Goal: Task Accomplishment & Management: Manage account settings

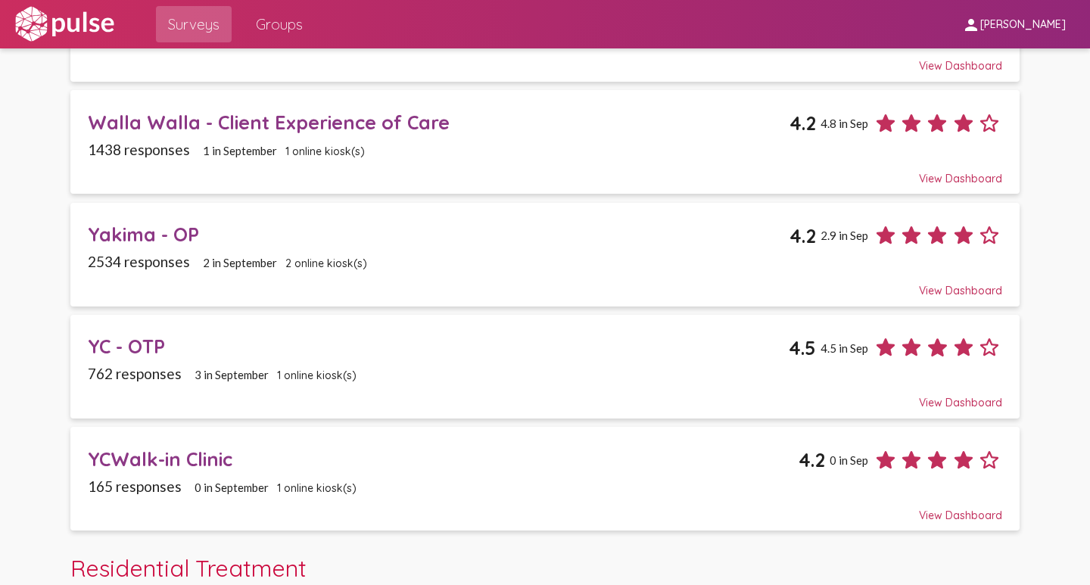
scroll to position [1991, 0]
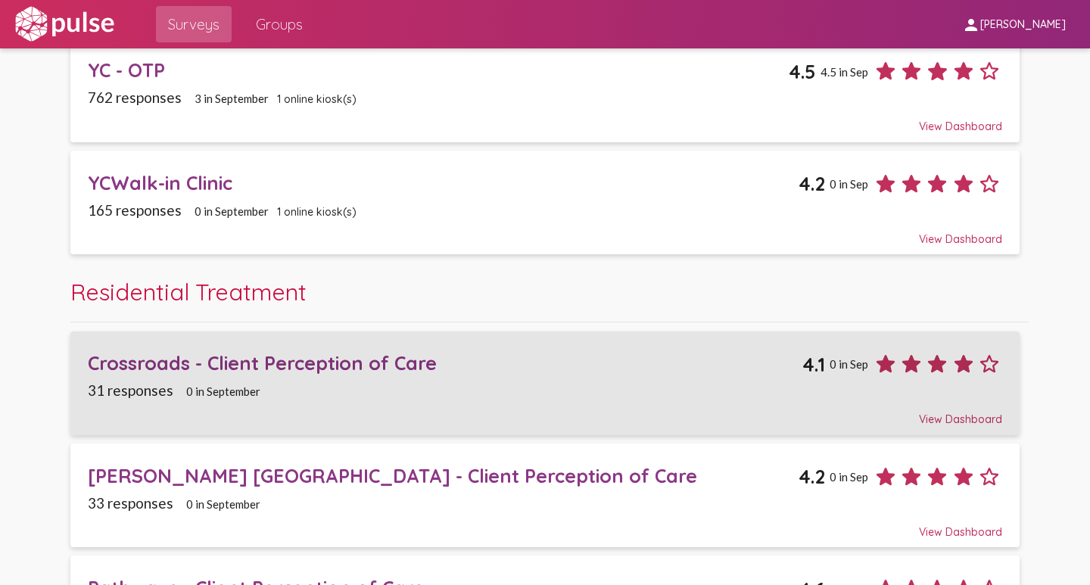
click at [226, 363] on div "Crossroads - Client Perception of Care" at bounding box center [445, 362] width 714 height 23
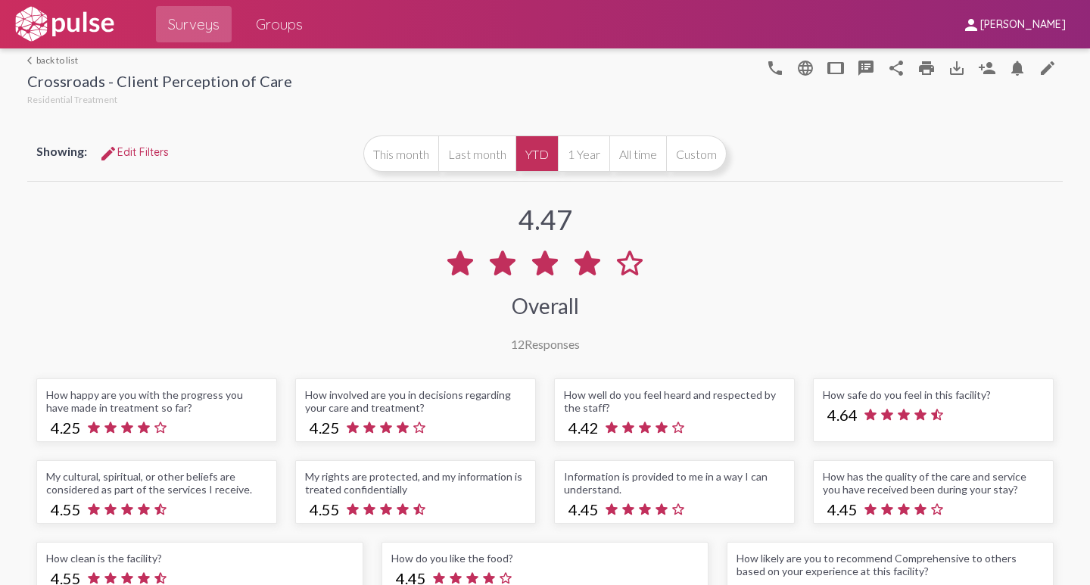
click at [546, 152] on button "YTD" at bounding box center [536, 153] width 42 height 36
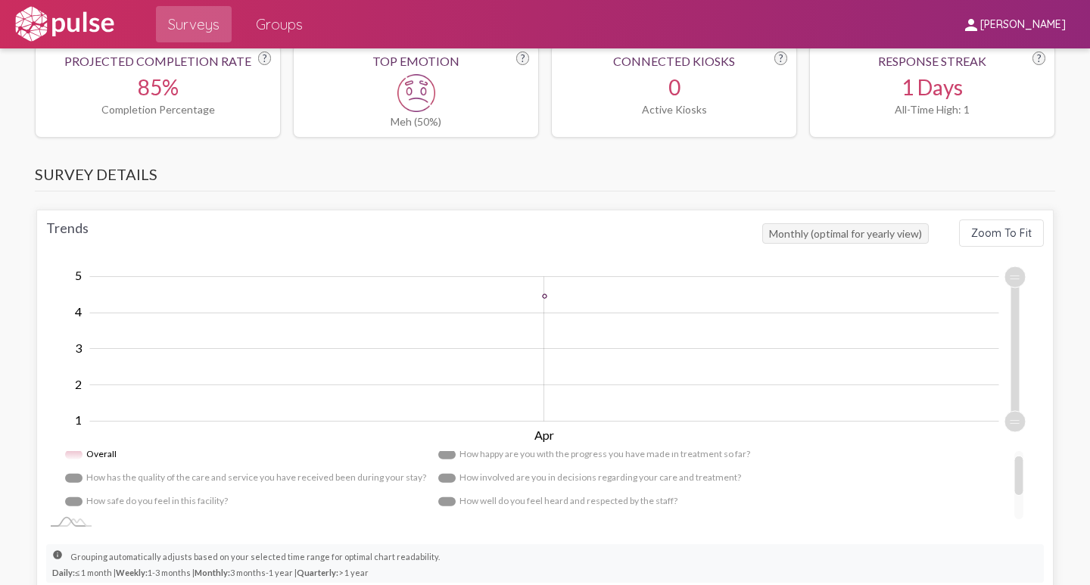
scroll to position [877, 0]
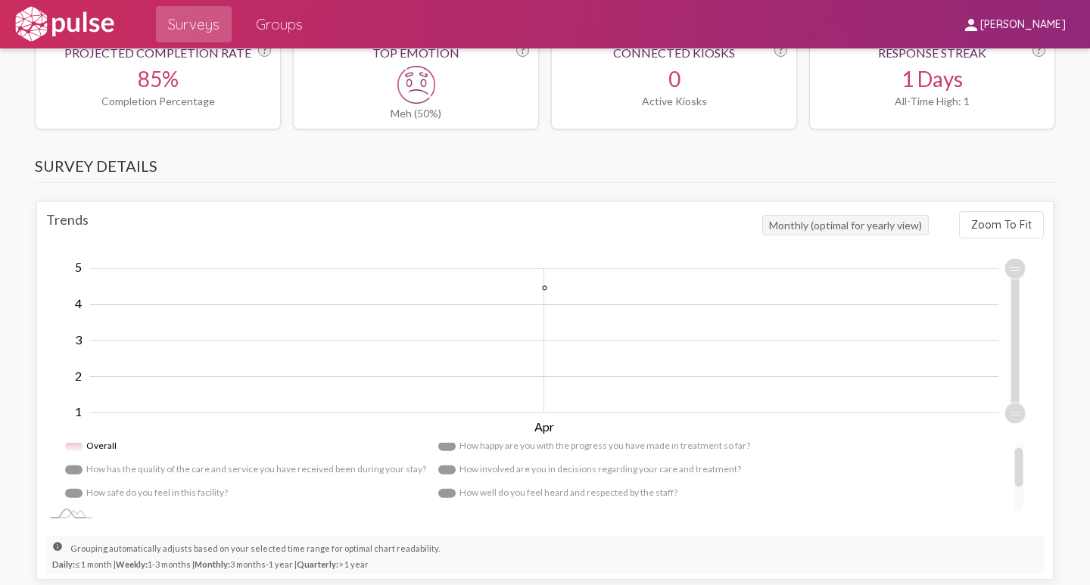
click at [774, 228] on span "Monthly (optimal for yearly view)" at bounding box center [845, 225] width 167 height 20
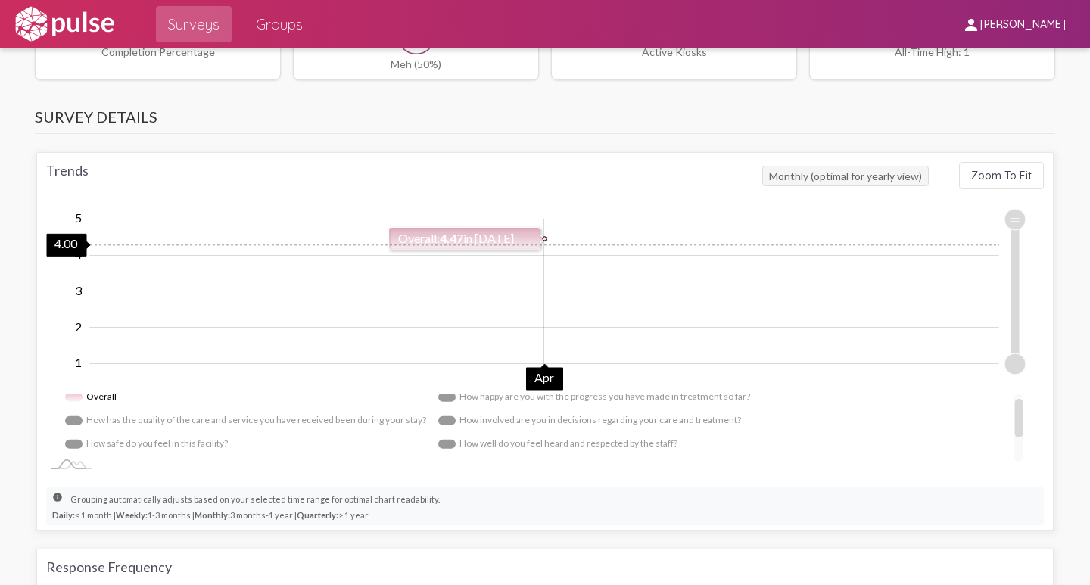
scroll to position [953, 0]
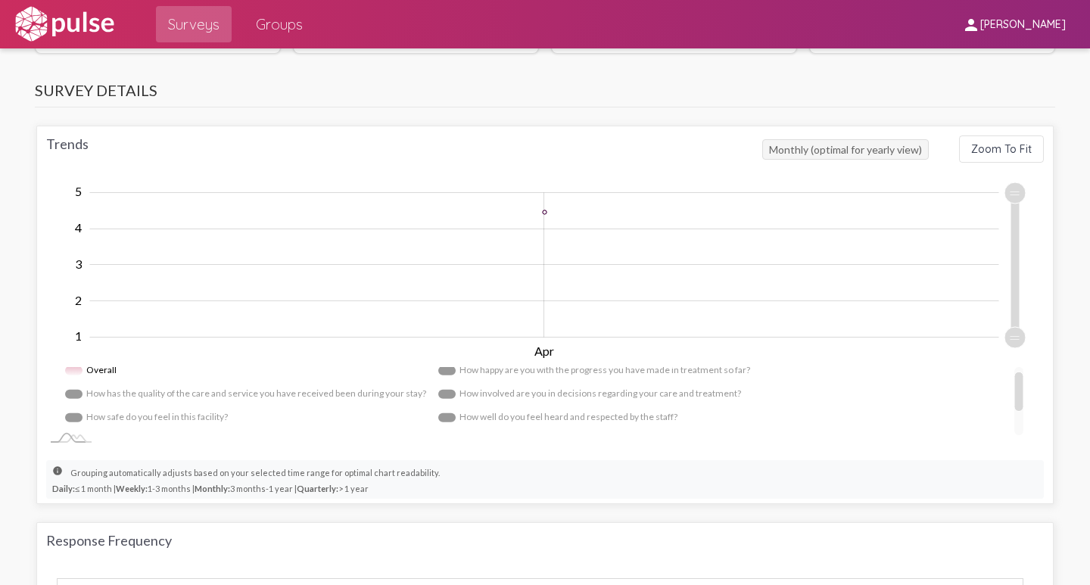
click at [845, 154] on span "Monthly (optimal for yearly view)" at bounding box center [845, 149] width 167 height 20
click at [367, 491] on small "info Grouping automatically adjusts based on your selected time range for optim…" at bounding box center [246, 480] width 388 height 30
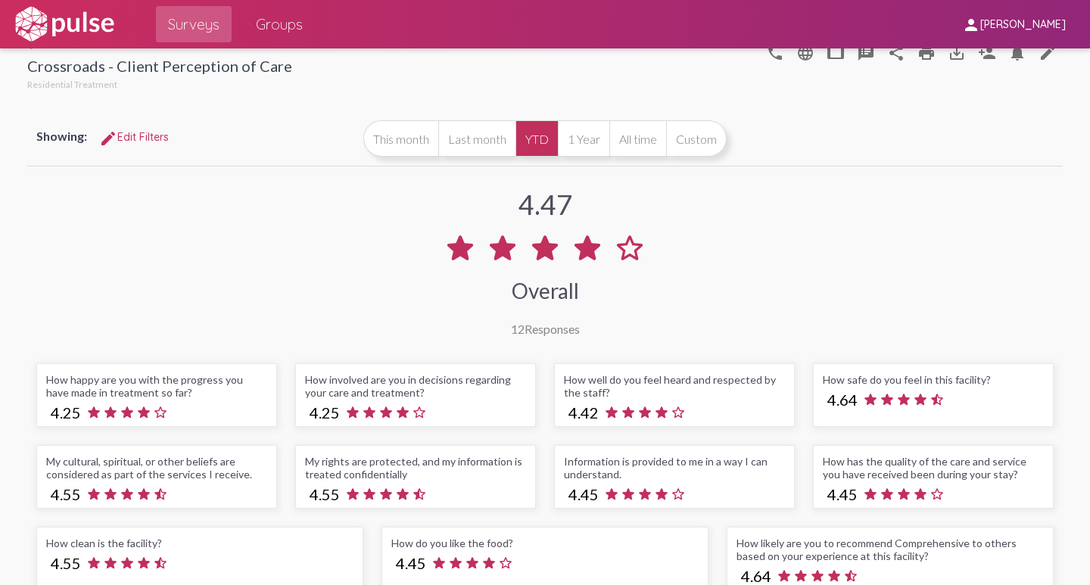
scroll to position [0, 0]
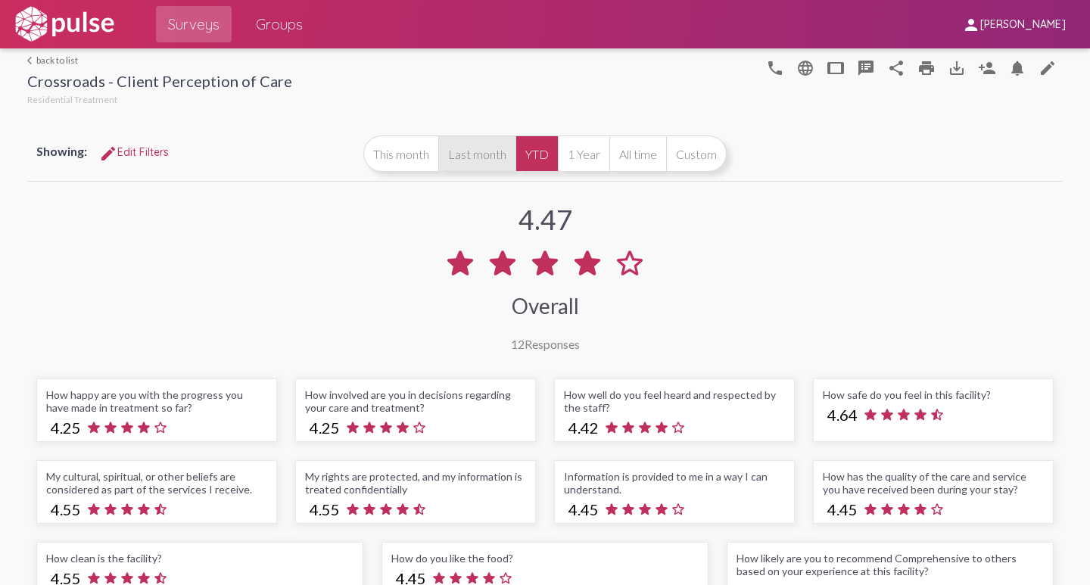
click at [474, 156] on button "Last month" at bounding box center [476, 153] width 77 height 36
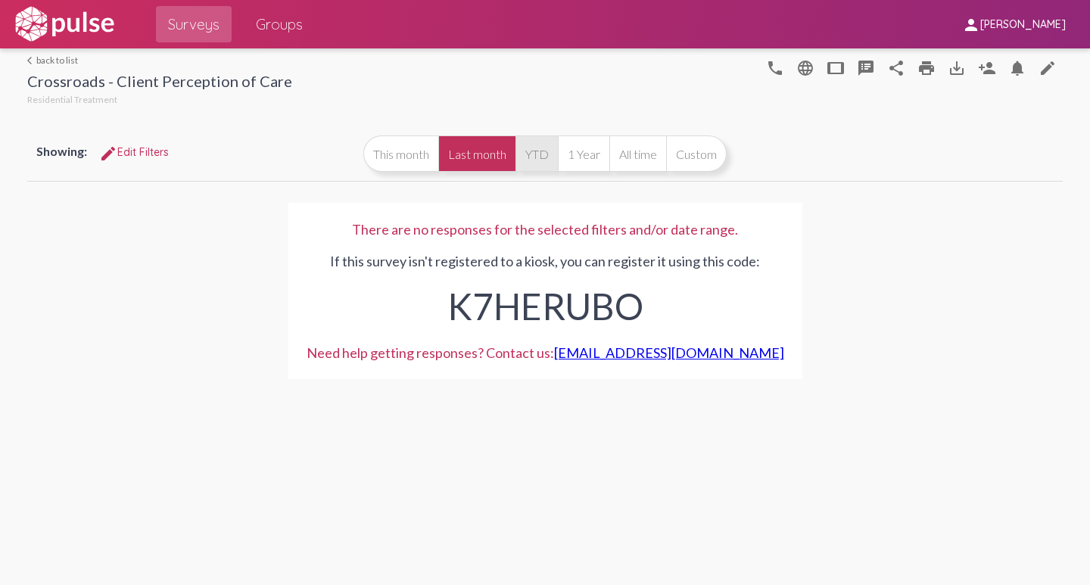
click at [534, 156] on button "YTD" at bounding box center [536, 153] width 42 height 36
click at [578, 156] on button "1 Year" at bounding box center [583, 153] width 51 height 36
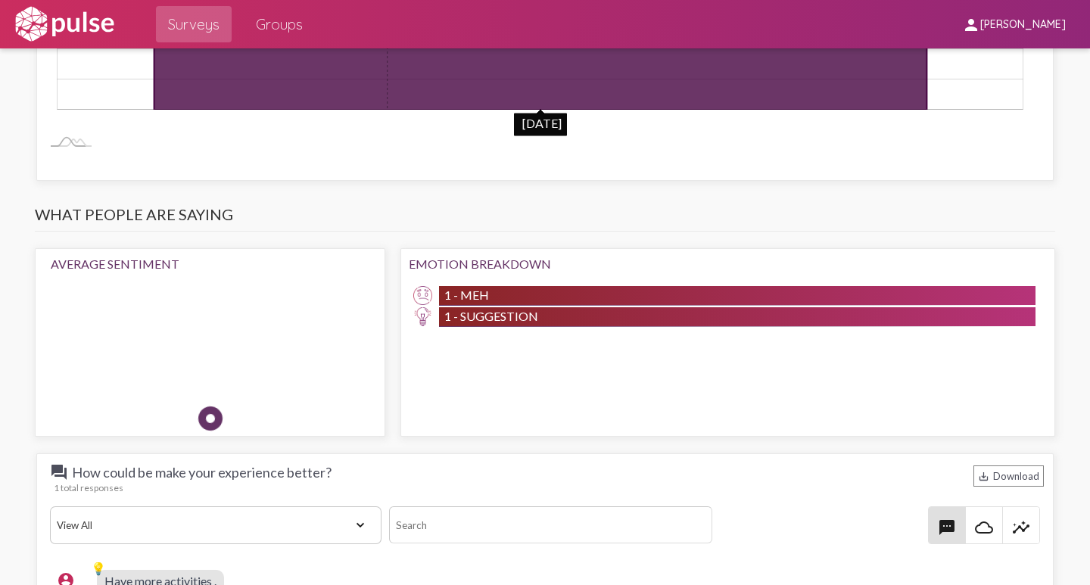
scroll to position [1817, 0]
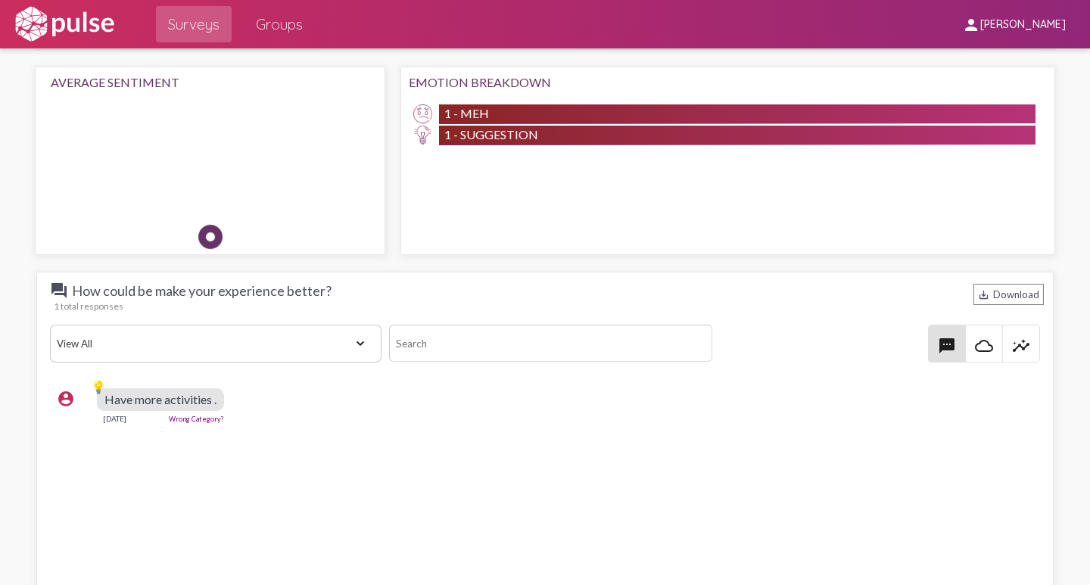
click at [354, 347] on select "View All Positive Neutral Negative Happy Meh Suggestions Angry Disgust Sadness …" at bounding box center [216, 344] width 332 height 38
select select "Spam"
click at [50, 325] on select "View All Positive Neutral Negative Happy Meh Suggestions Angry Disgust Sadness …" at bounding box center [216, 344] width 332 height 38
click at [354, 341] on select "View All Positive Neutral Negative Happy Meh Suggestions Angry Disgust Sadness …" at bounding box center [216, 344] width 332 height 38
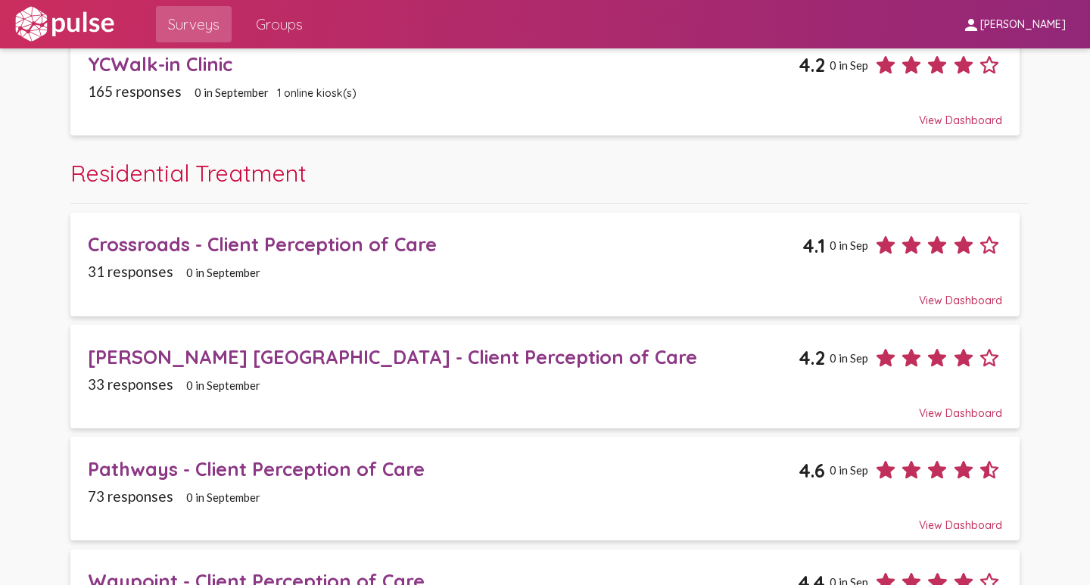
scroll to position [2187, 0]
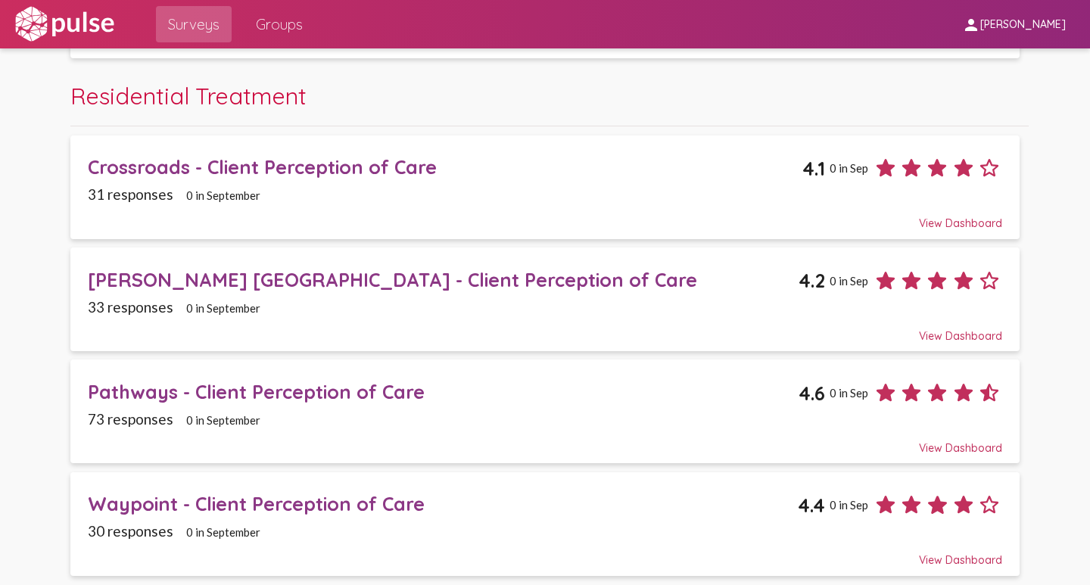
click at [206, 389] on div "Pathways - Client Perception of Care" at bounding box center [443, 391] width 711 height 23
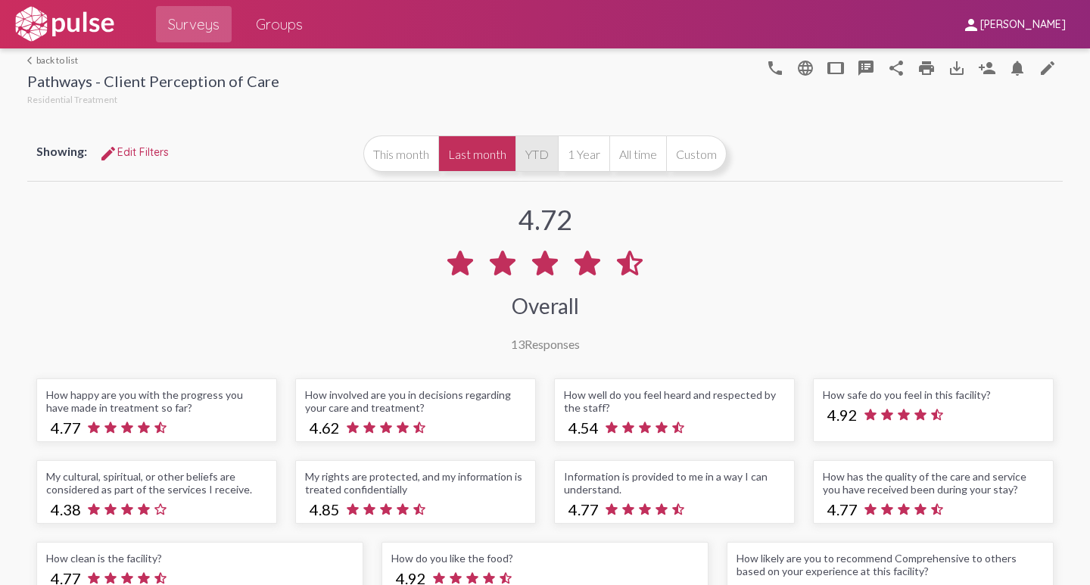
click at [538, 157] on button "YTD" at bounding box center [536, 153] width 42 height 36
click at [40, 59] on link "arrow_back_ios back to list" at bounding box center [153, 59] width 252 height 11
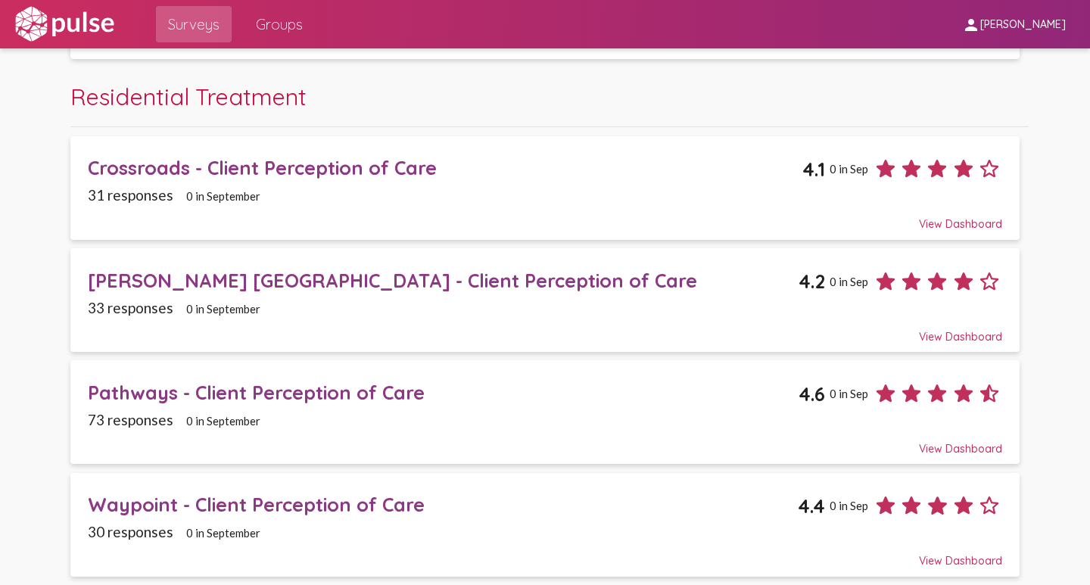
scroll to position [2187, 0]
click at [207, 281] on div "[PERSON_NAME] [GEOGRAPHIC_DATA] - Client Perception of Care" at bounding box center [443, 279] width 711 height 23
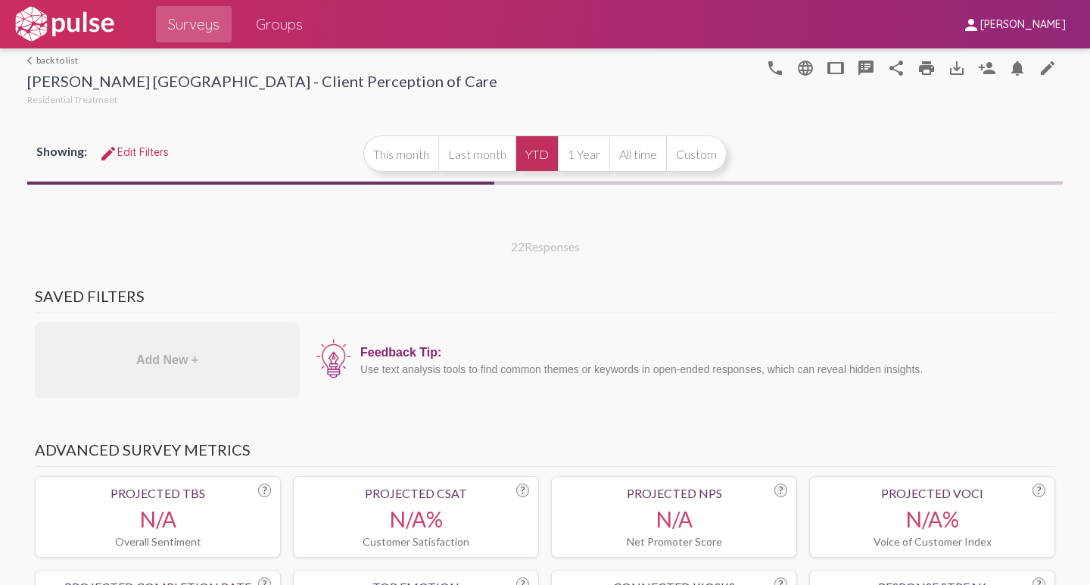
click at [986, 68] on mat-icon "person_add" at bounding box center [987, 68] width 18 height 18
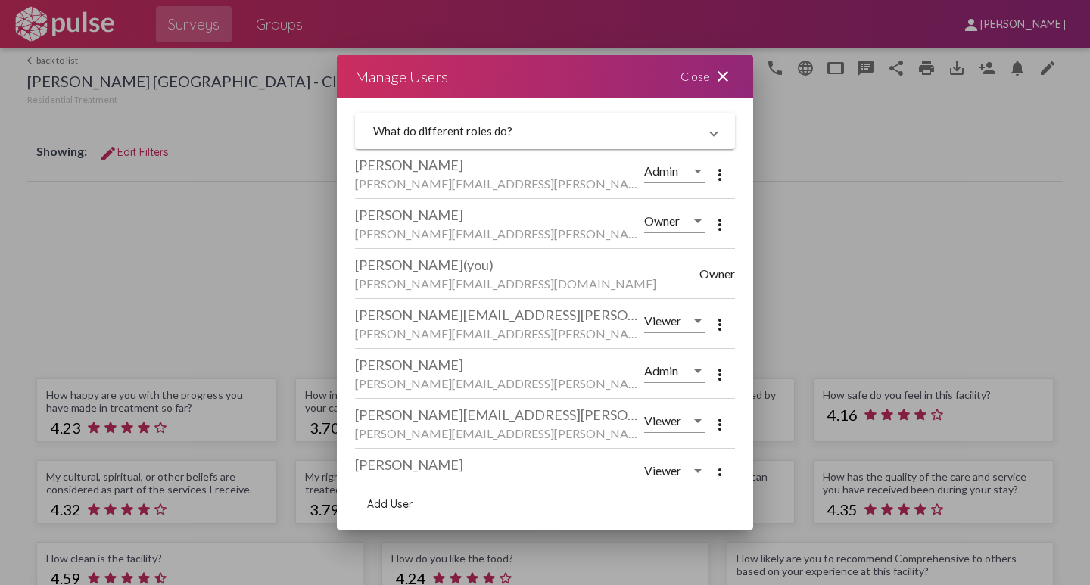
click at [724, 76] on mat-icon "close" at bounding box center [723, 76] width 18 height 18
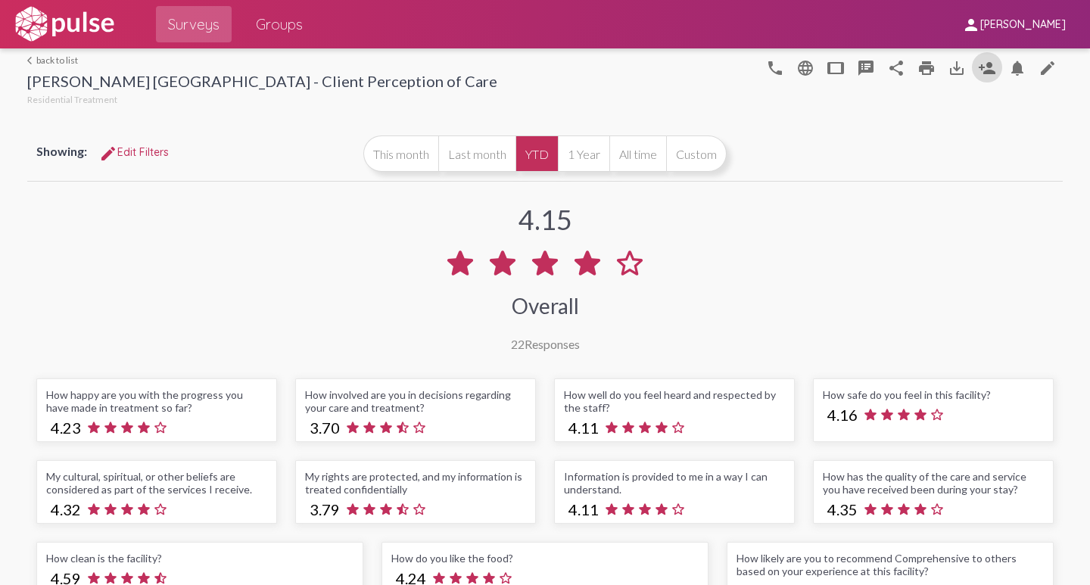
click at [44, 59] on link "arrow_back_ios back to list" at bounding box center [262, 59] width 470 height 11
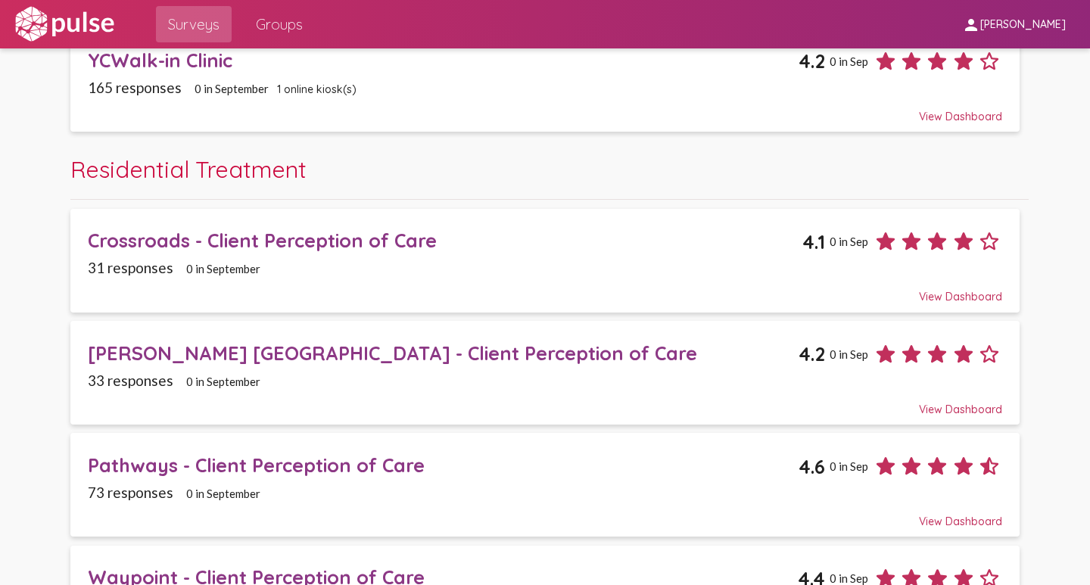
scroll to position [2187, 0]
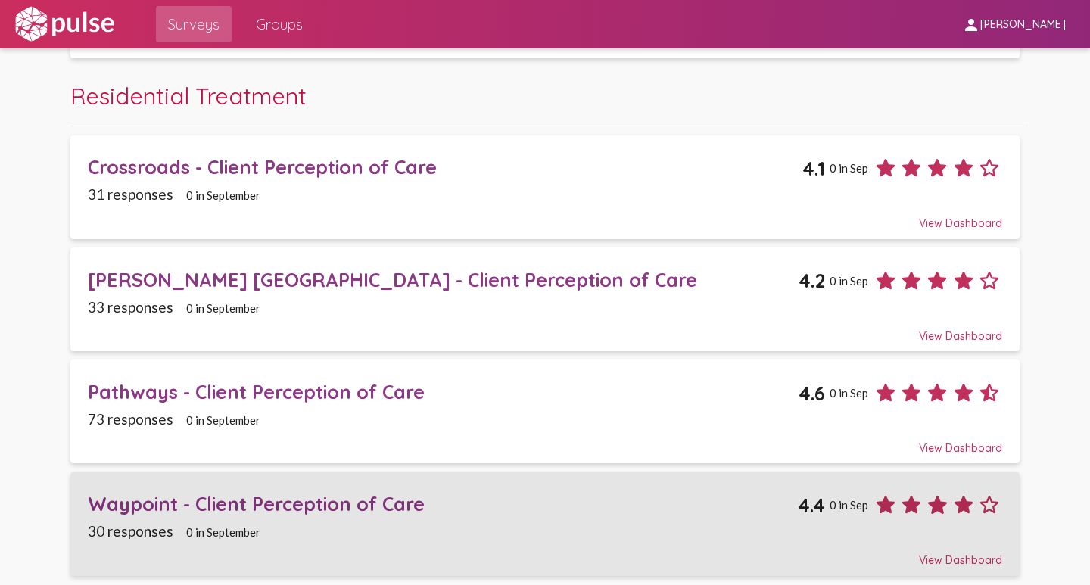
click at [160, 503] on div "Waypoint - Client Perception of Care" at bounding box center [443, 503] width 710 height 23
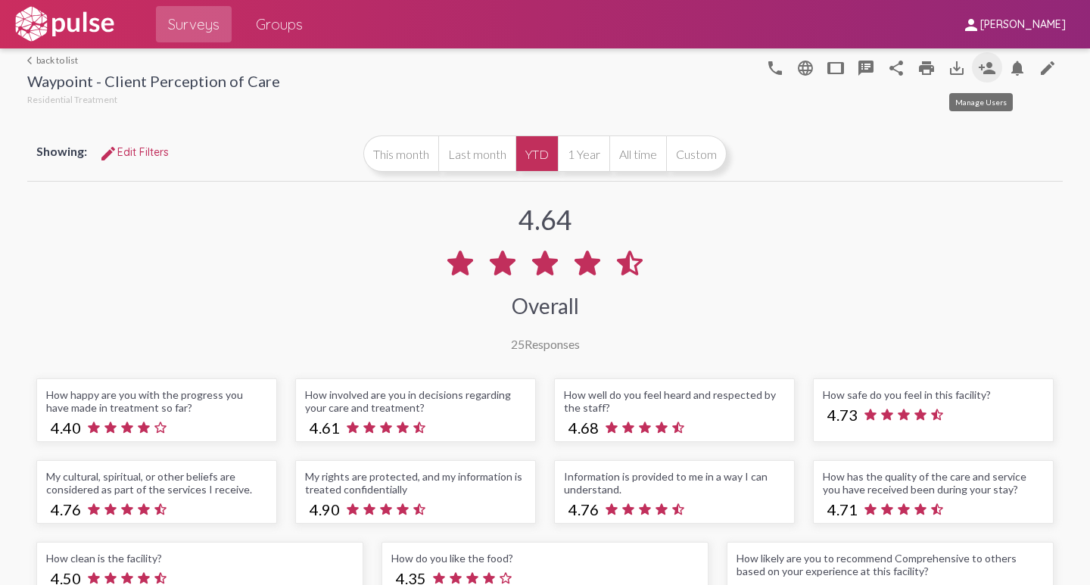
click at [980, 70] on mat-icon "person_add" at bounding box center [987, 68] width 18 height 18
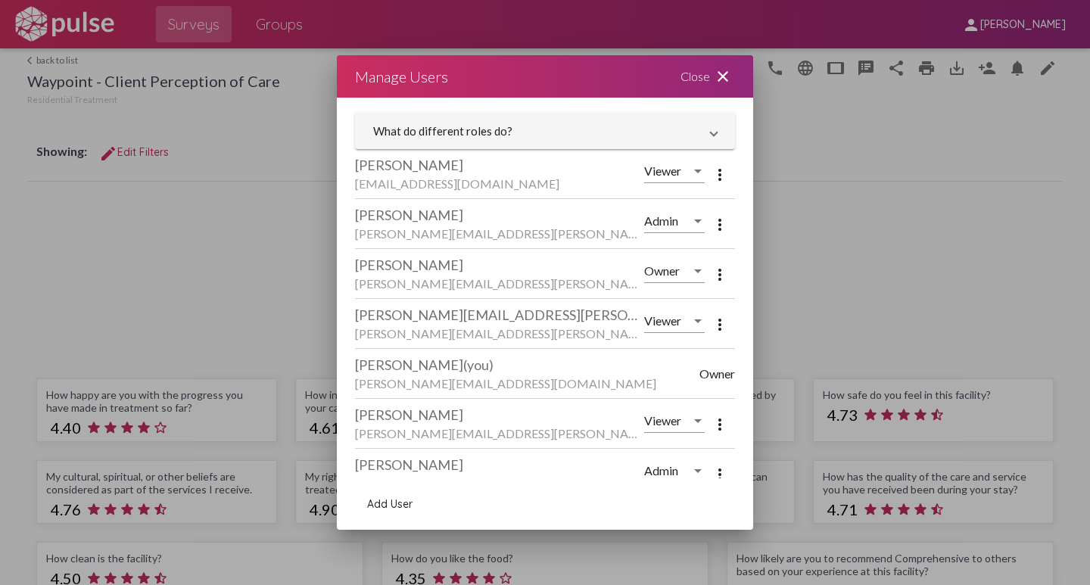
click at [691, 321] on div at bounding box center [698, 321] width 14 height 14
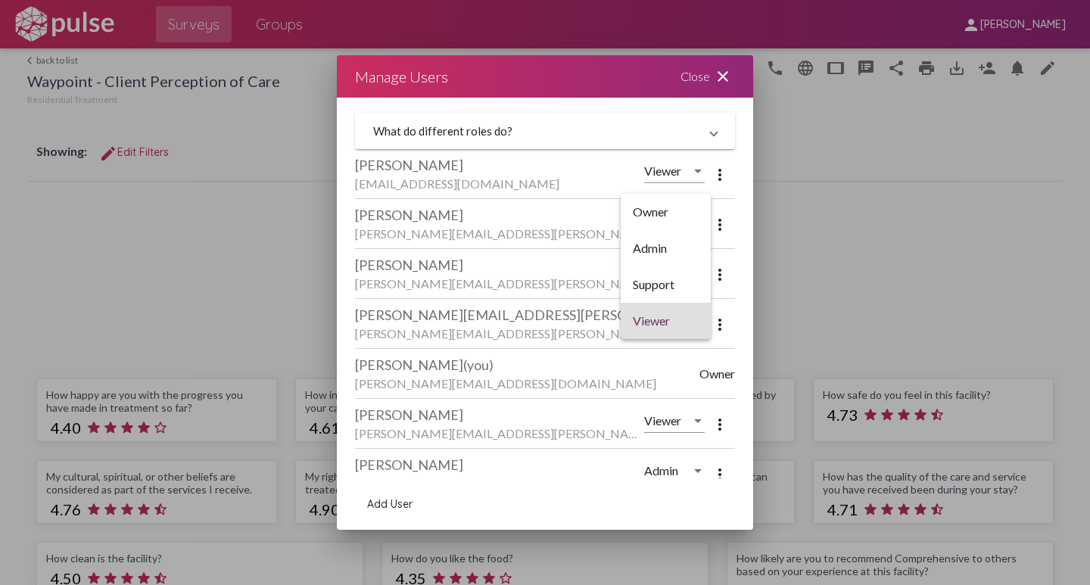
click at [690, 321] on span "Viewer" at bounding box center [666, 321] width 66 height 36
click at [711, 326] on mat-icon "more_vert" at bounding box center [720, 325] width 18 height 18
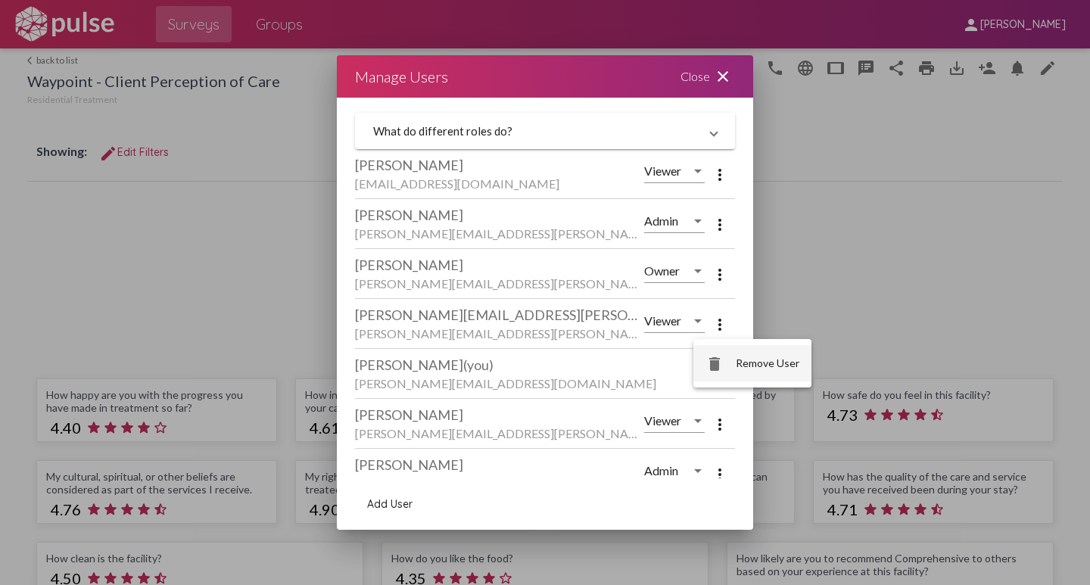
click at [730, 361] on button "delete Remove User" at bounding box center [752, 363] width 118 height 36
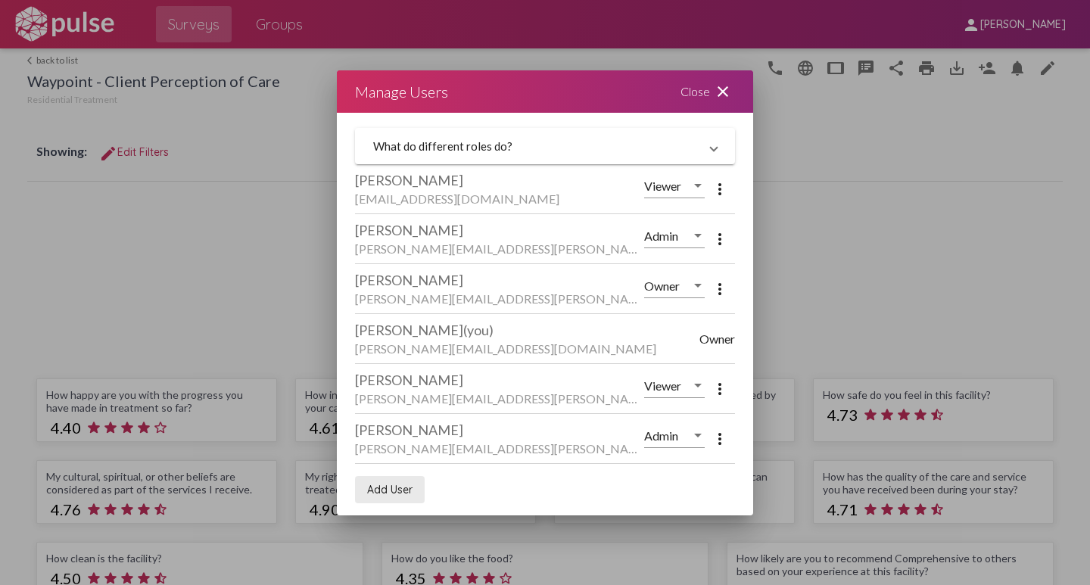
click at [384, 490] on span "Add User" at bounding box center [389, 490] width 45 height 14
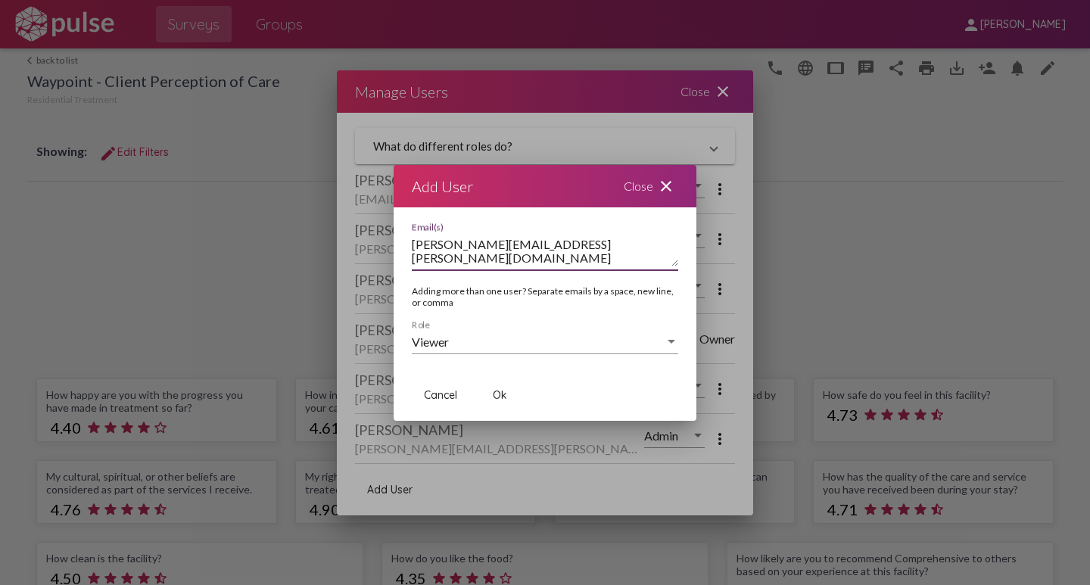
type textarea "[PERSON_NAME][EMAIL_ADDRESS][PERSON_NAME][DOMAIN_NAME]"
click at [499, 394] on span "Ok" at bounding box center [500, 395] width 14 height 14
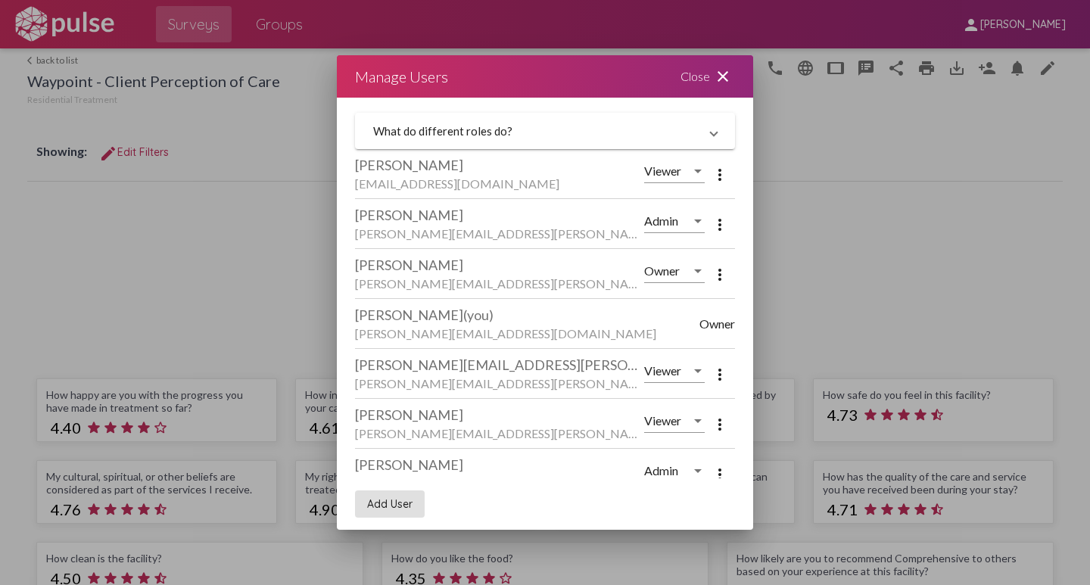
click at [721, 74] on mat-icon "close" at bounding box center [723, 76] width 18 height 18
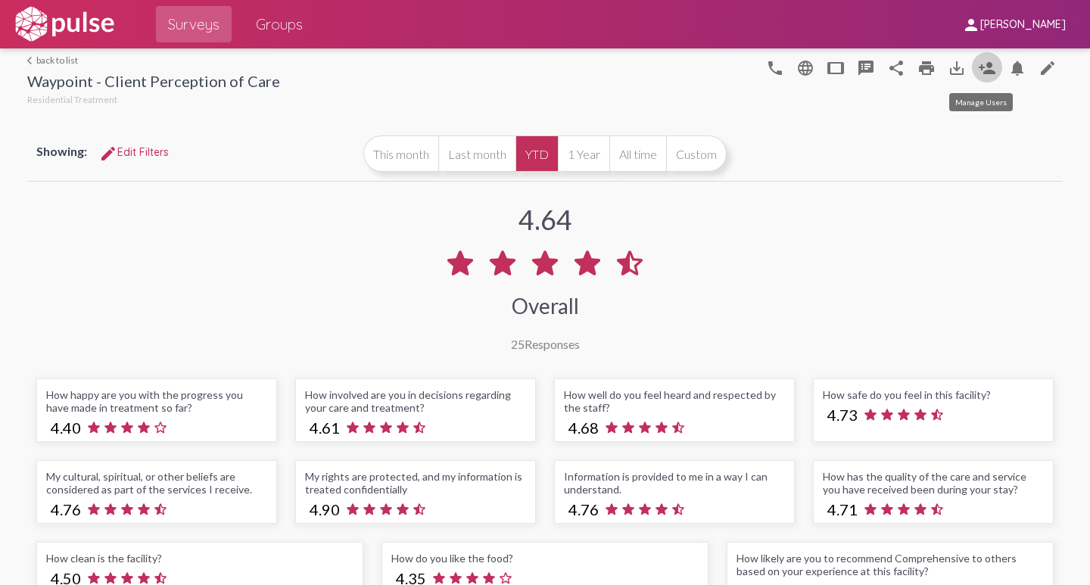
click at [978, 70] on mat-icon "person_add" at bounding box center [987, 68] width 18 height 18
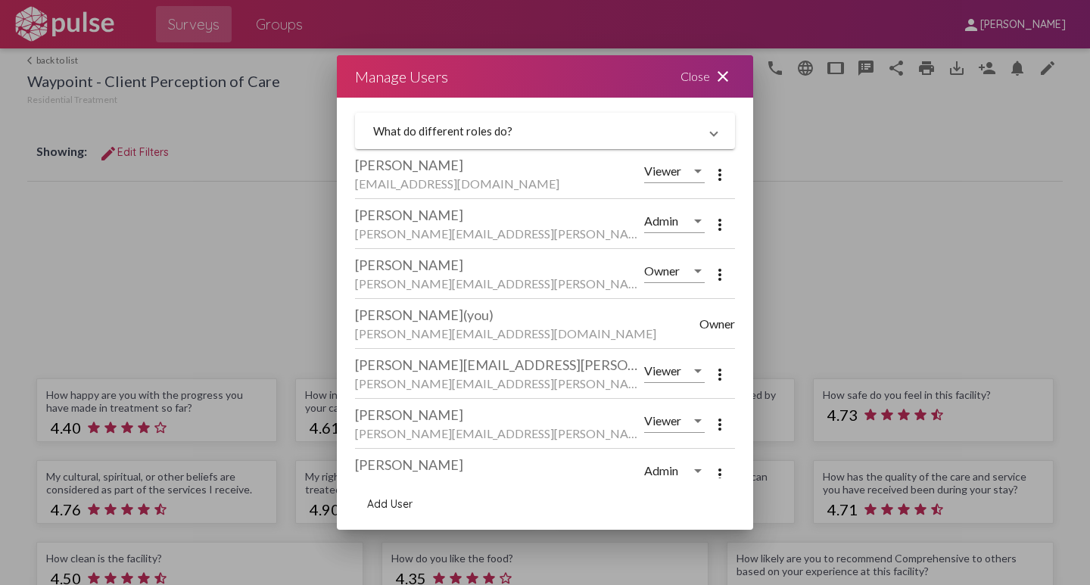
click at [725, 77] on mat-icon "close" at bounding box center [723, 76] width 18 height 18
